Goal: Task Accomplishment & Management: Manage account settings

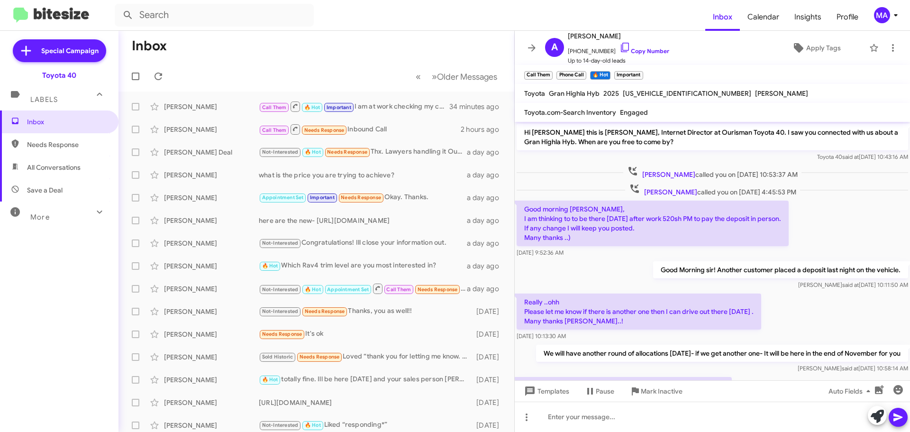
scroll to position [1393, 0]
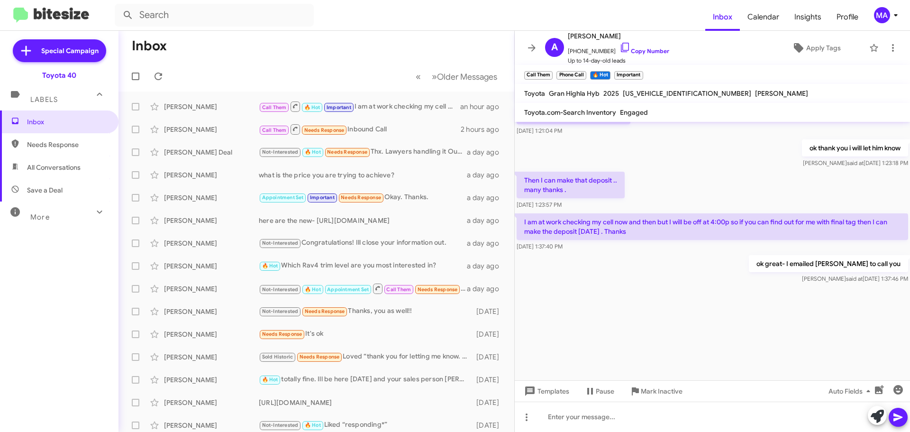
click at [52, 146] on span "Needs Response" at bounding box center [67, 144] width 81 height 9
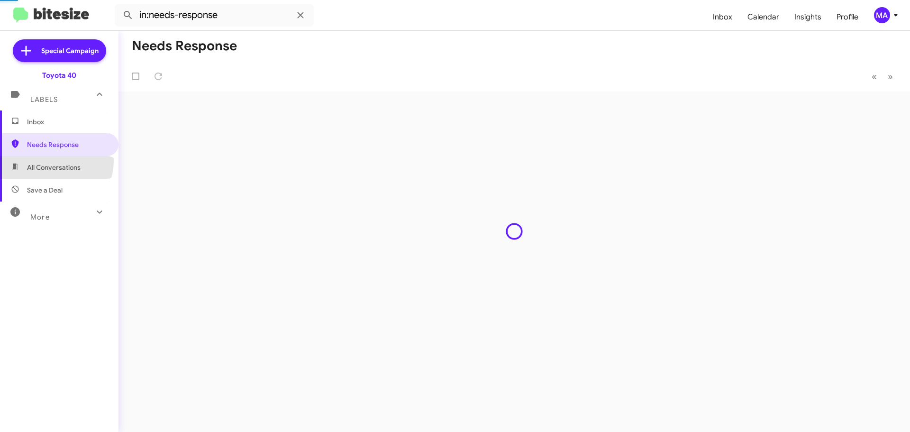
drag, startPoint x: 54, startPoint y: 161, endPoint x: 56, endPoint y: 181, distance: 19.6
click at [54, 162] on span "All Conversations" at bounding box center [59, 167] width 119 height 23
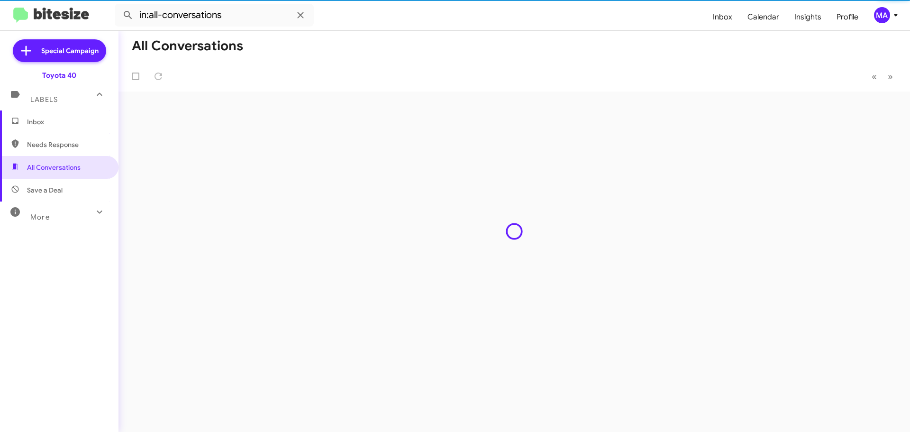
drag, startPoint x: 56, startPoint y: 183, endPoint x: 56, endPoint y: 188, distance: 5.7
click at [56, 184] on span "Save a Deal" at bounding box center [59, 190] width 119 height 23
type input "in:not-interested"
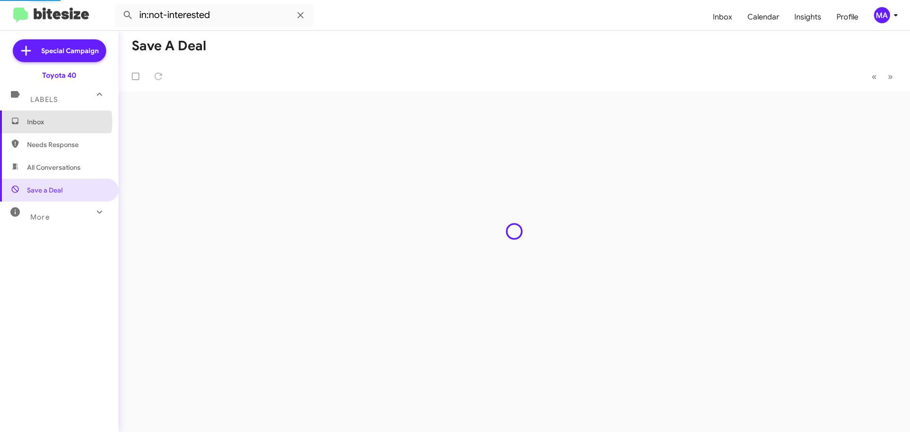
click at [42, 121] on span "Inbox" at bounding box center [67, 121] width 81 height 9
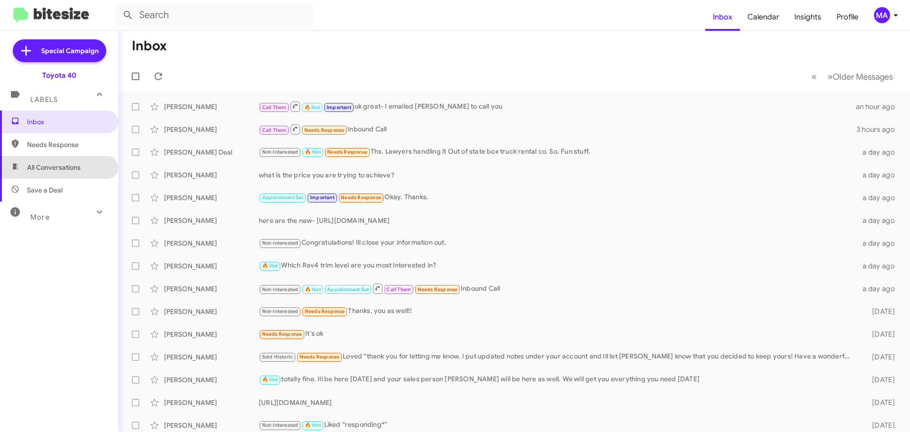
drag, startPoint x: 68, startPoint y: 158, endPoint x: 69, endPoint y: 171, distance: 12.9
click at [68, 159] on span "All Conversations" at bounding box center [59, 167] width 119 height 23
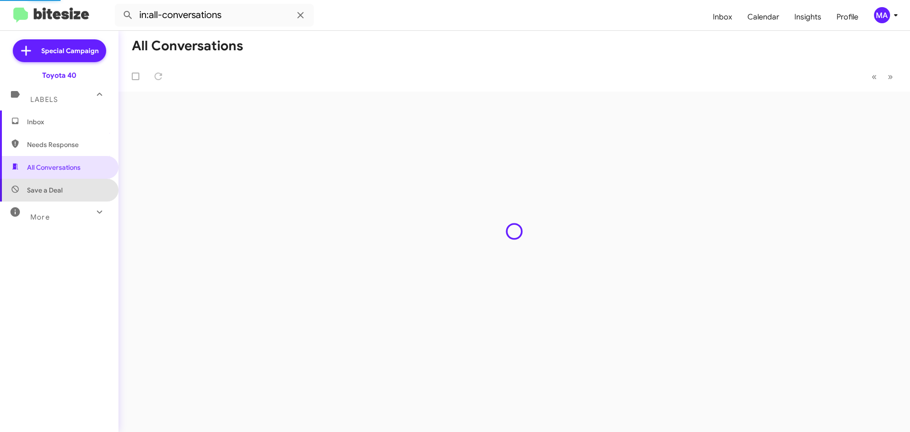
click at [70, 194] on span "Save a Deal" at bounding box center [59, 190] width 119 height 23
type input "in:not-interested"
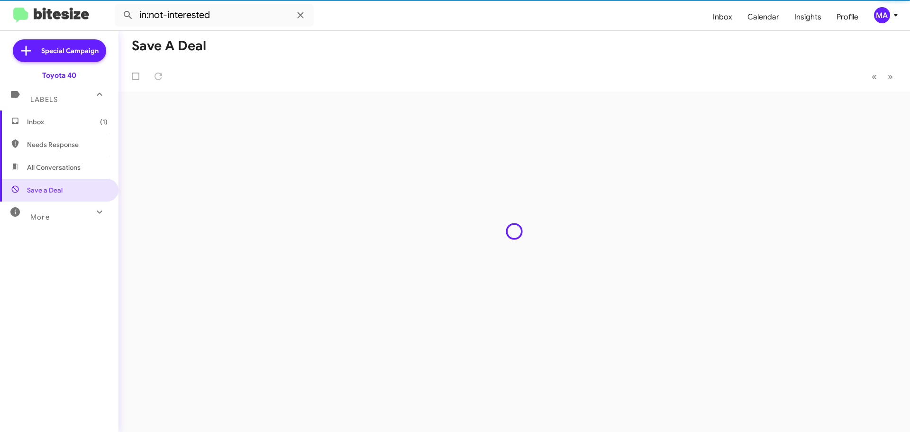
click at [48, 127] on span "Inbox (1)" at bounding box center [59, 121] width 119 height 23
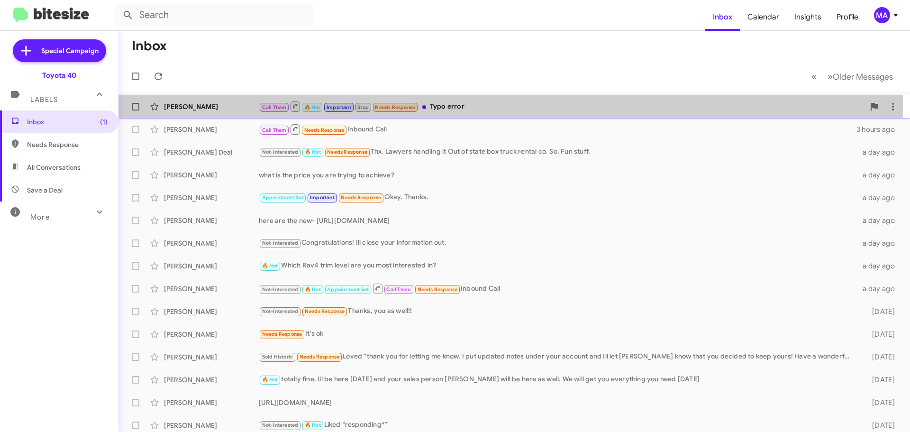
click at [471, 104] on div "Call Them 🔥 Hot Important Stop Needs Response Typo error" at bounding box center [562, 107] width 606 height 12
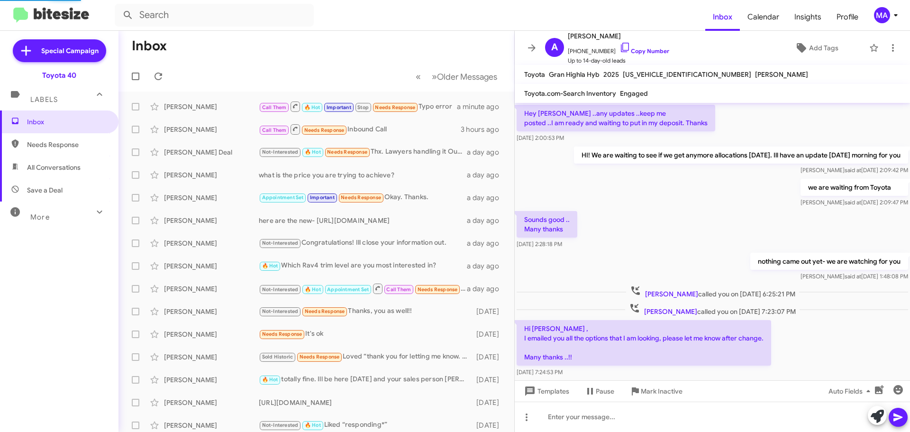
scroll to position [451, 0]
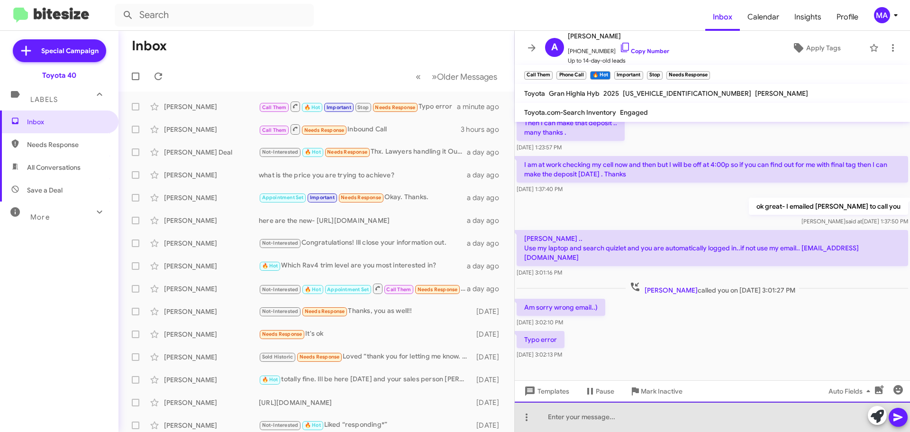
click at [610, 417] on div at bounding box center [712, 417] width 395 height 30
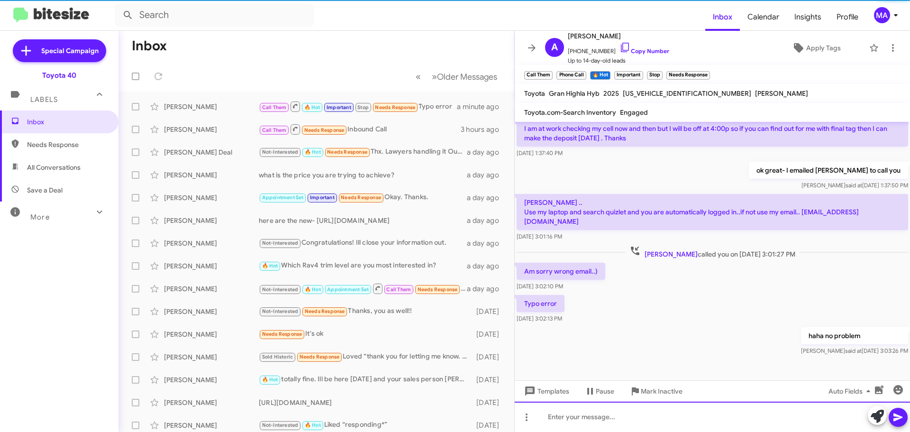
scroll to position [504, 0]
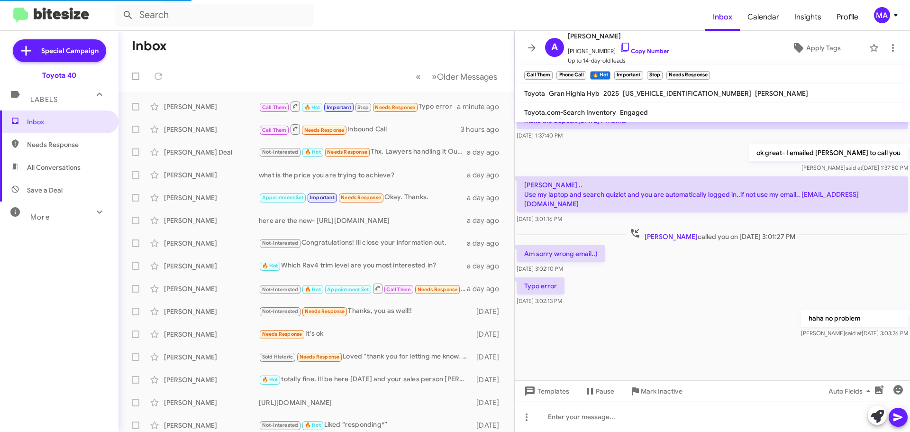
click at [67, 141] on span "Needs Response" at bounding box center [67, 144] width 81 height 9
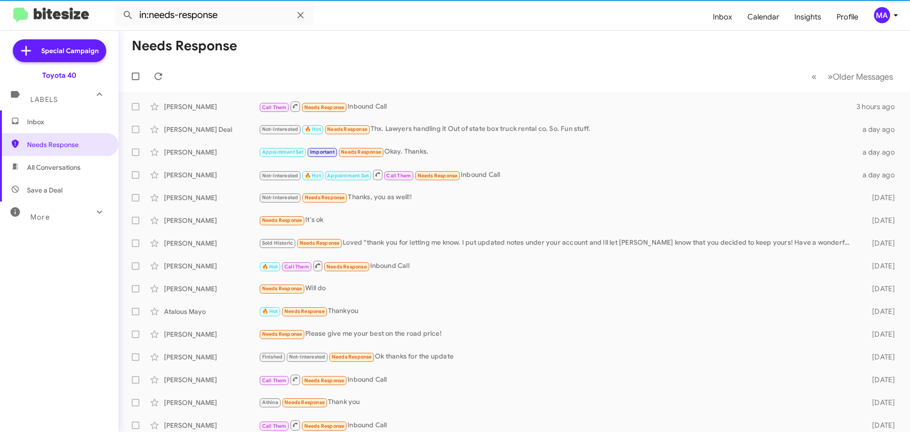
click at [68, 167] on span "All Conversations" at bounding box center [54, 167] width 54 height 9
type input "in:all-conversations"
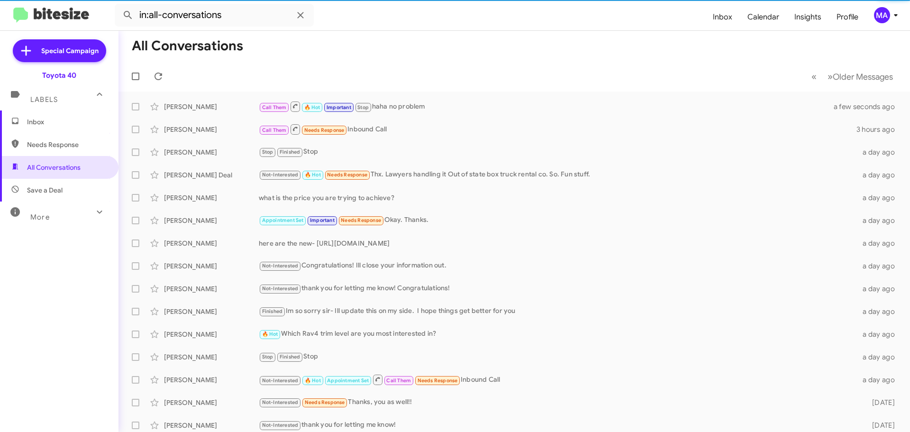
click at [55, 122] on span "Inbox" at bounding box center [67, 121] width 81 height 9
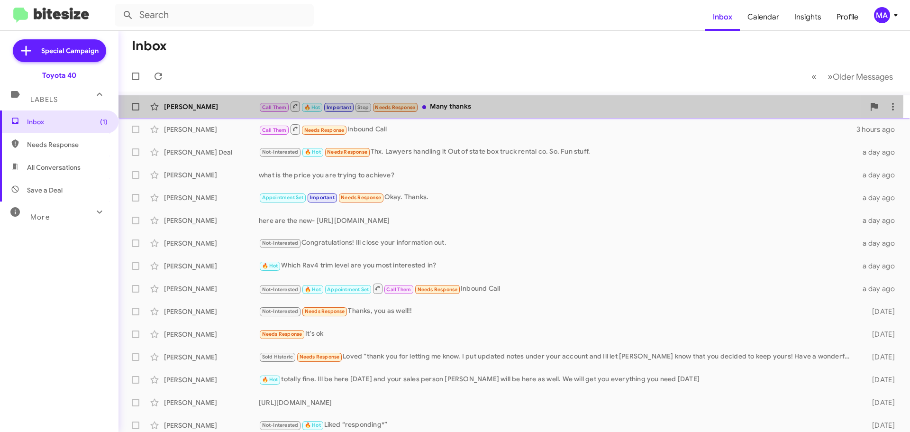
click at [461, 102] on div "Call Them 🔥 Hot Important Stop Needs Response Many thanks" at bounding box center [562, 107] width 606 height 12
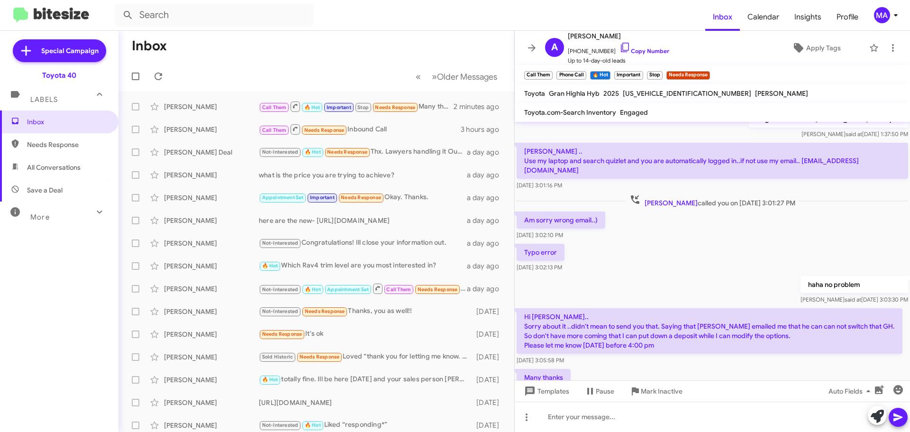
scroll to position [489, 0]
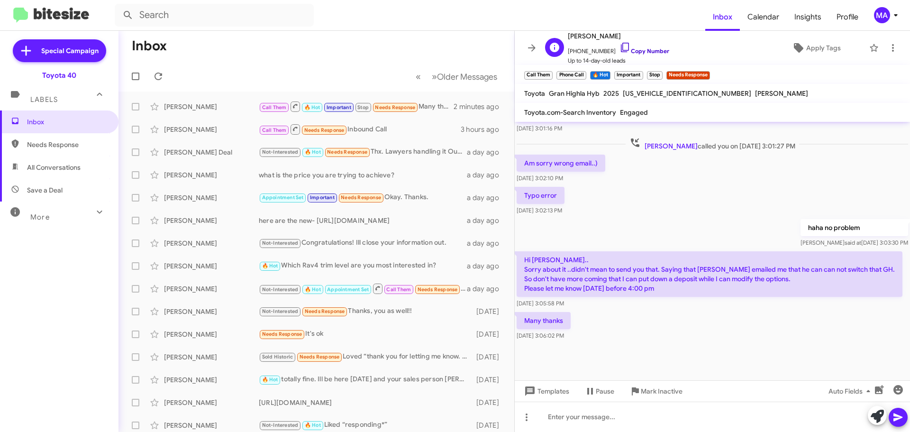
click at [620, 45] on icon at bounding box center [625, 47] width 11 height 11
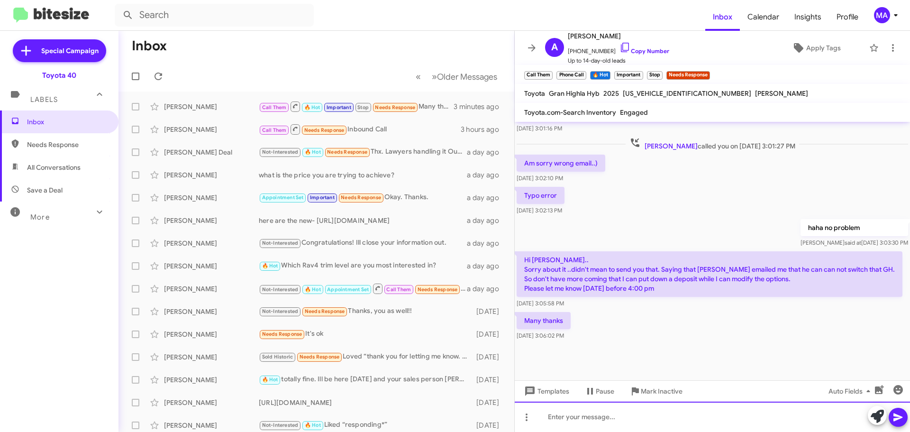
click at [572, 419] on div at bounding box center [712, 417] width 395 height 30
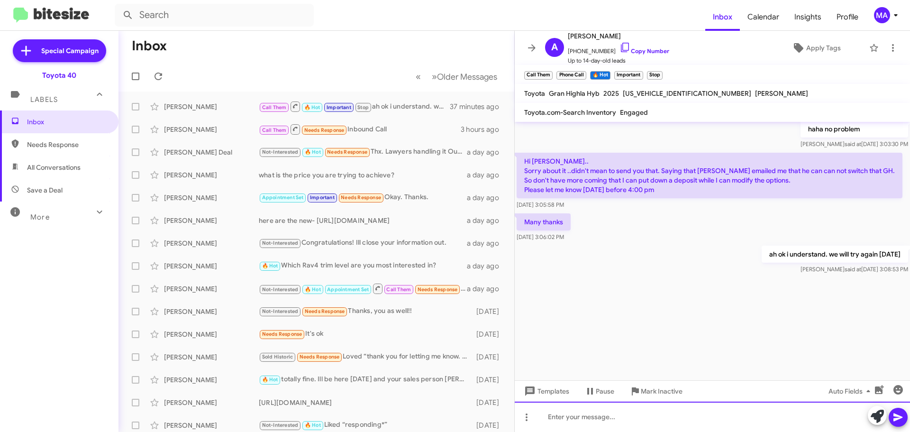
scroll to position [1702, 0]
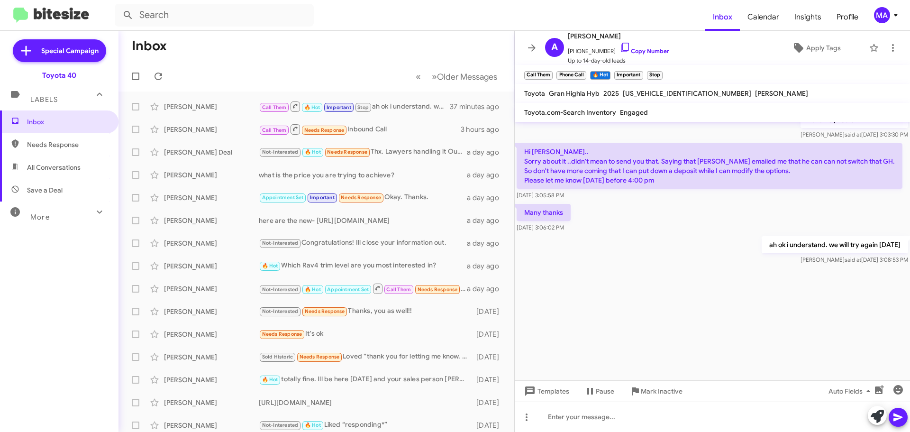
drag, startPoint x: 58, startPoint y: 142, endPoint x: 58, endPoint y: 154, distance: 11.9
click at [58, 142] on span "Needs Response" at bounding box center [67, 144] width 81 height 9
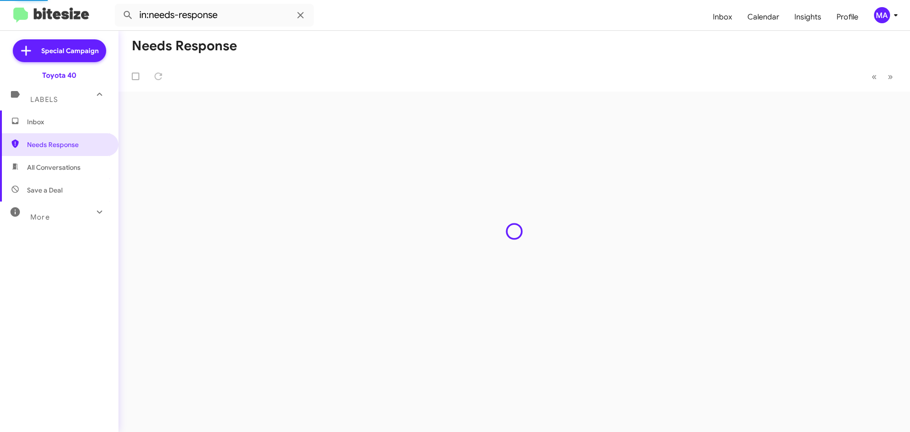
click at [59, 166] on span "All Conversations" at bounding box center [54, 167] width 54 height 9
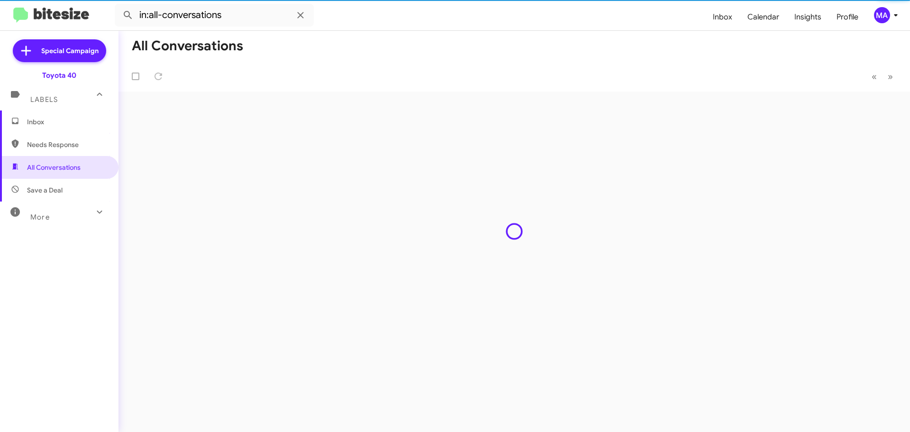
click at [62, 183] on span "Save a Deal" at bounding box center [59, 190] width 119 height 23
type input "in:not-interested"
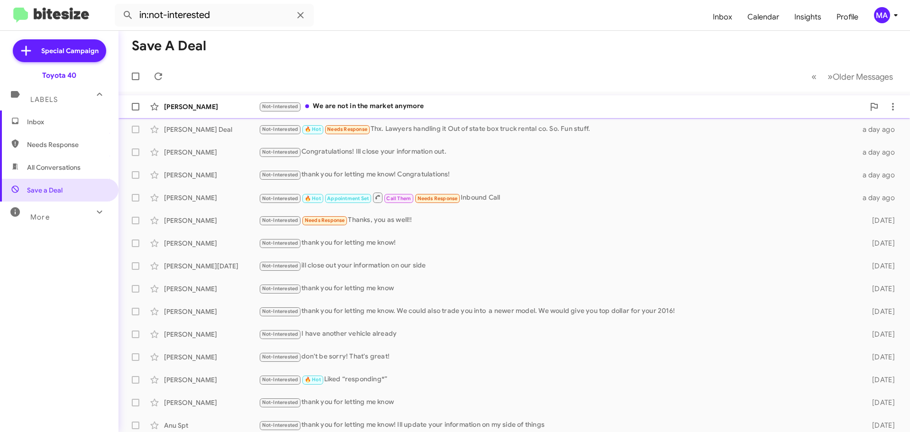
click at [453, 99] on div "[PERSON_NAME] Not-Interested We are not in the market anymore 42 minutes ago" at bounding box center [514, 106] width 777 height 19
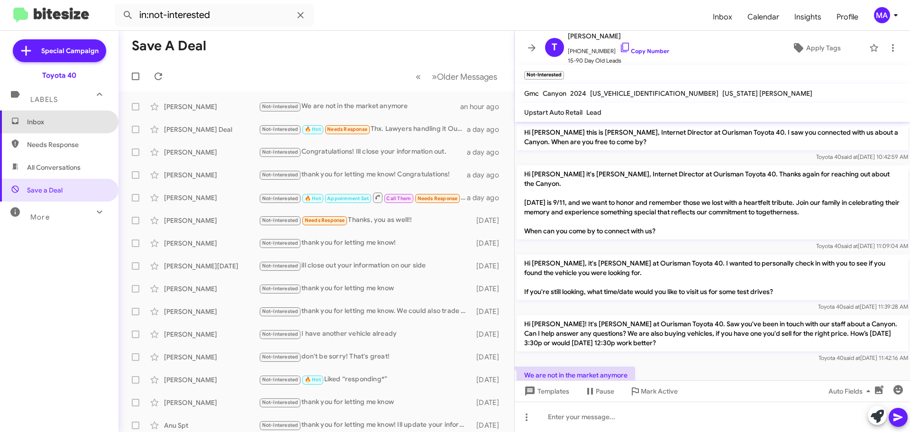
click at [63, 116] on span "Inbox" at bounding box center [59, 121] width 119 height 23
